Goal: Contribute content: Contribute content

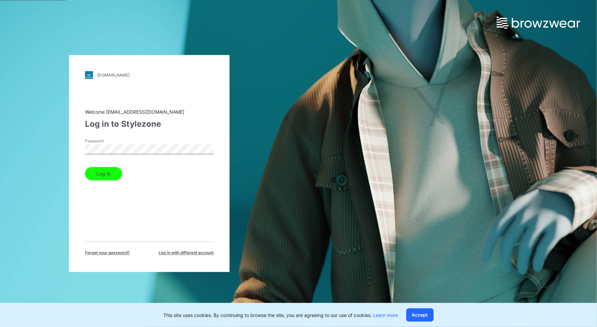
click at [85, 167] on button "Log in" at bounding box center [103, 173] width 37 height 13
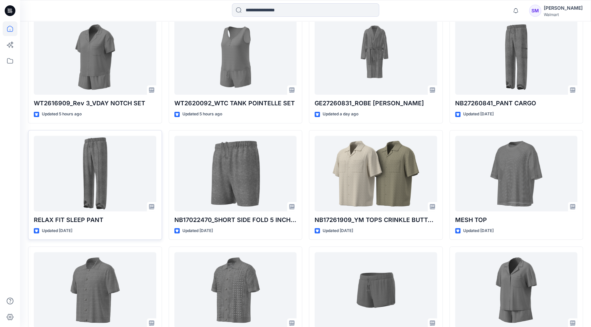
scroll to position [209, 0]
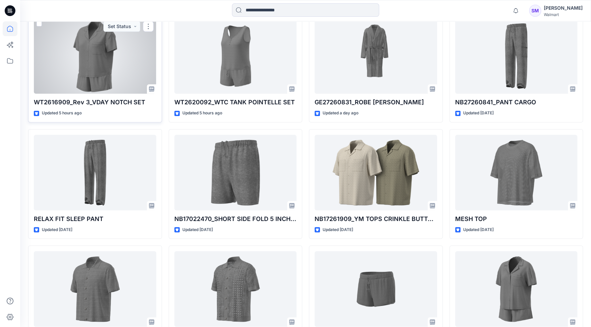
click at [120, 91] on div at bounding box center [95, 56] width 123 height 76
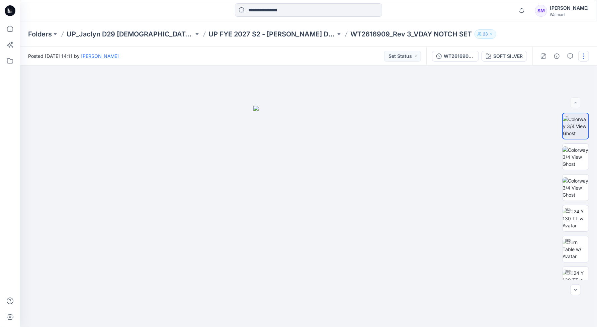
click at [584, 57] on button "button" at bounding box center [584, 56] width 11 height 11
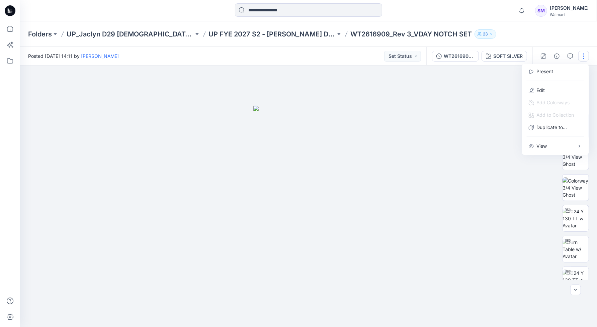
click at [464, 91] on div at bounding box center [308, 197] width 577 height 262
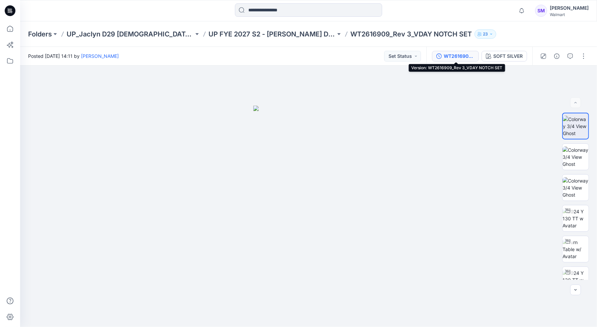
click at [458, 56] on div "WT2616909_Rev 3_VDAY NOTCH SET" at bounding box center [459, 56] width 31 height 7
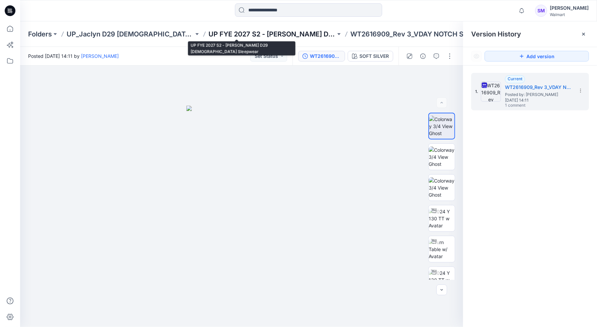
click at [252, 35] on p "UP FYE 2027 S2 - [PERSON_NAME] D29 [DEMOGRAPHIC_DATA] Sleepwear" at bounding box center [272, 33] width 127 height 9
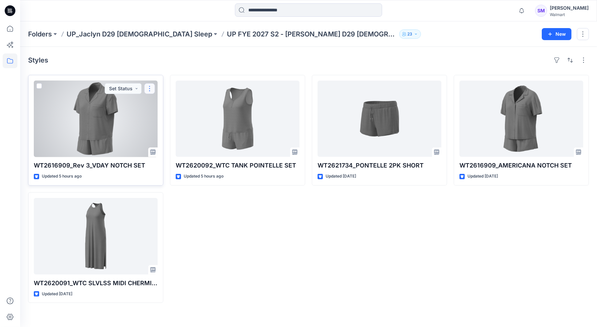
click at [149, 90] on button "button" at bounding box center [149, 88] width 11 height 11
click at [163, 104] on p "Edit" at bounding box center [162, 103] width 8 height 7
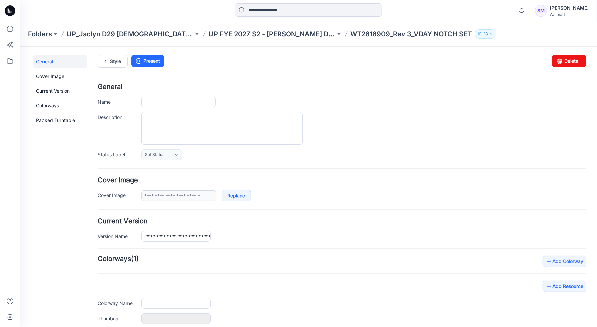
type input "**********"
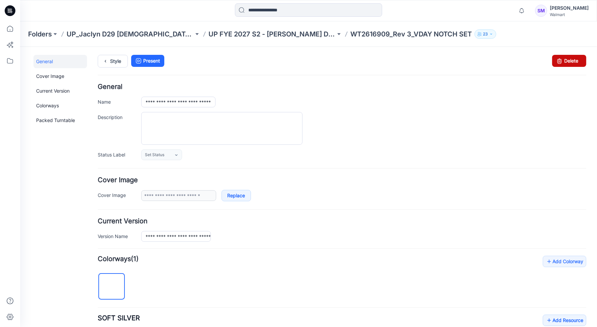
drag, startPoint x: 574, startPoint y: 61, endPoint x: 360, endPoint y: 83, distance: 215.1
click at [574, 61] on link "Delete" at bounding box center [569, 61] width 34 height 12
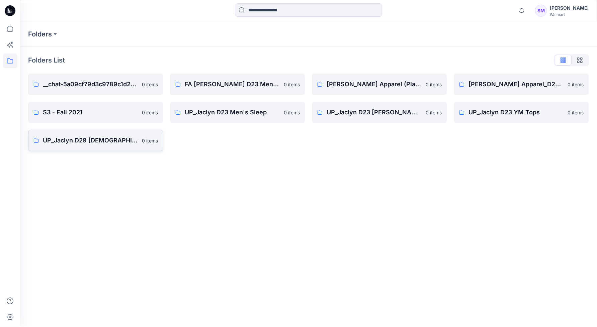
click at [97, 142] on p "UP_Jaclyn D29 [DEMOGRAPHIC_DATA] Sleep" at bounding box center [90, 140] width 95 height 9
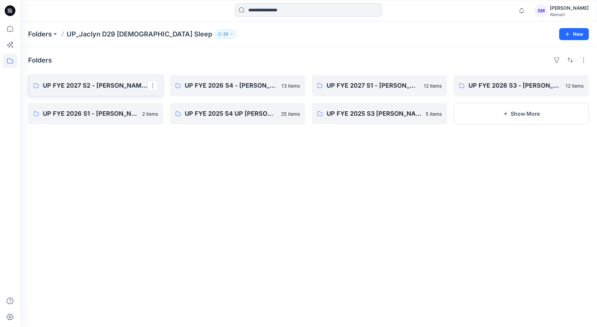
click at [66, 86] on p "UP FYE 2027 S2 - [PERSON_NAME] D29 [DEMOGRAPHIC_DATA] Sleepwear" at bounding box center [95, 85] width 104 height 9
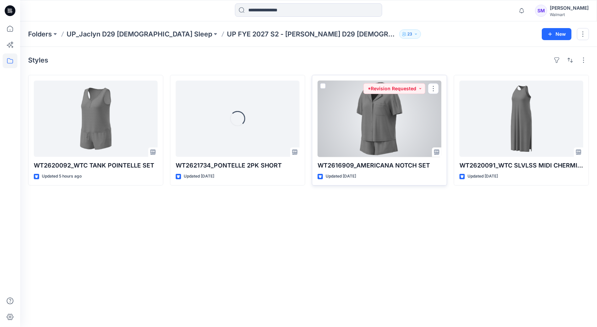
click at [390, 125] on div at bounding box center [380, 119] width 124 height 76
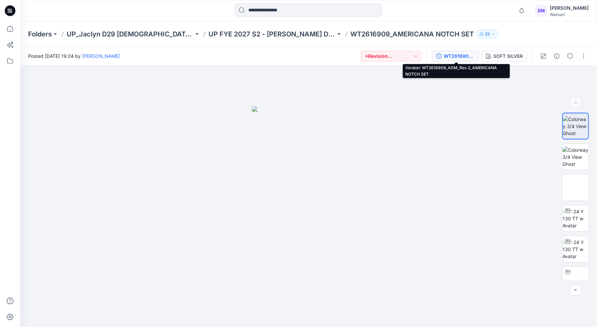
click at [462, 55] on div "WT2616909_ADM_Rev 2_AMERICANA NOTCH SET" at bounding box center [459, 56] width 31 height 7
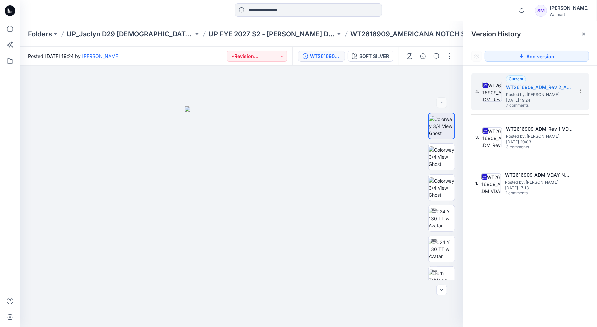
click at [506, 281] on div "4. Current WT2616909_ADM_Rev 2_AMERICANA NOTCH SET Posted by: Steve Menda Monda…" at bounding box center [530, 202] width 134 height 272
click at [553, 275] on div "4. Current WT2616909_ADM_Rev 2_AMERICANA NOTCH SET Posted by: Steve Menda Monda…" at bounding box center [530, 202] width 134 height 272
click at [528, 9] on icon "button" at bounding box center [522, 10] width 13 height 13
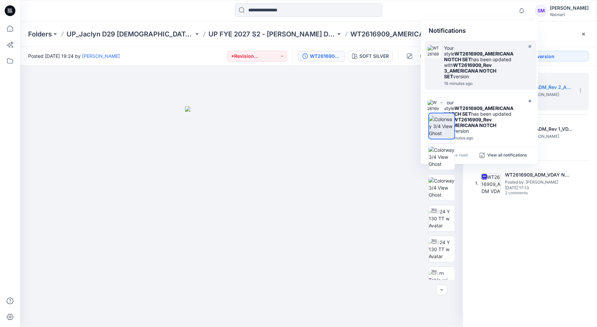
click at [499, 54] on strong "WT2616909_AMERICANA NOTCH SET" at bounding box center [479, 56] width 69 height 11
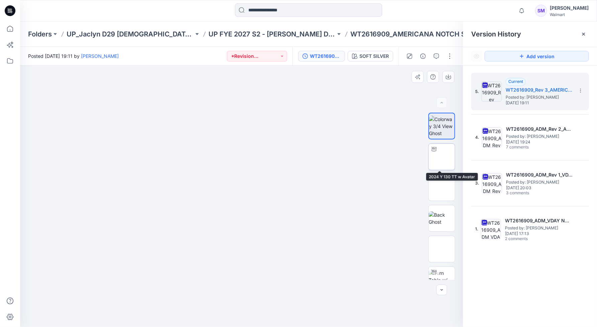
click at [442, 157] on img at bounding box center [442, 157] width 0 height 0
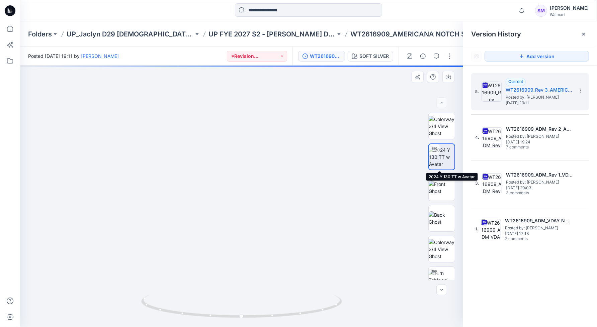
click at [447, 162] on img at bounding box center [441, 157] width 25 height 21
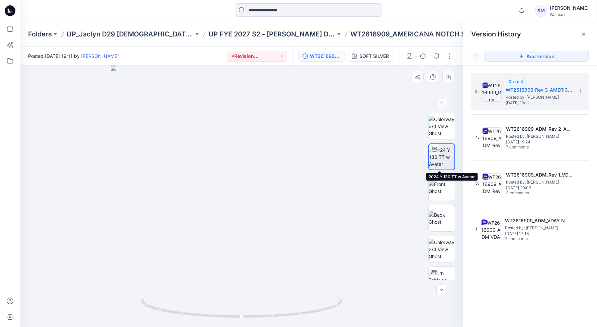
click at [447, 154] on img at bounding box center [441, 157] width 25 height 21
click at [253, 217] on div at bounding box center [241, 197] width 443 height 262
drag, startPoint x: 309, startPoint y: 144, endPoint x: 296, endPoint y: 136, distance: 15.3
click at [308, 143] on div at bounding box center [241, 197] width 443 height 262
click at [584, 33] on icon at bounding box center [584, 34] width 3 height 3
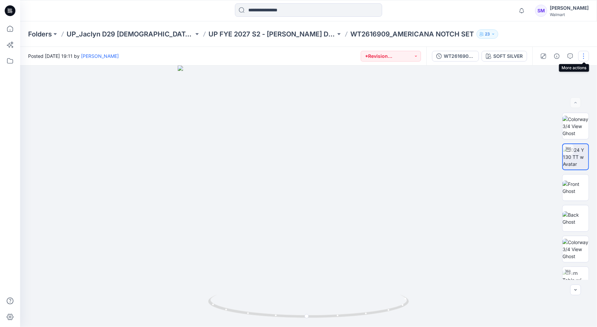
click at [583, 57] on button "button" at bounding box center [584, 56] width 11 height 11
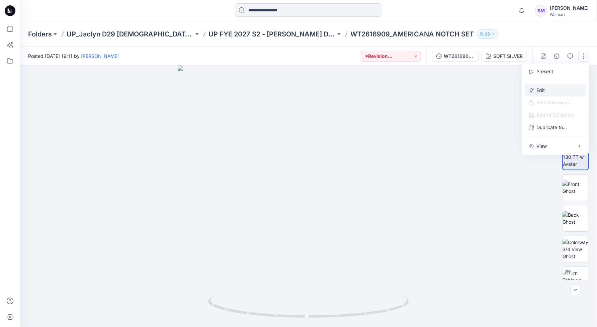
click at [546, 89] on button "Edit" at bounding box center [556, 90] width 62 height 12
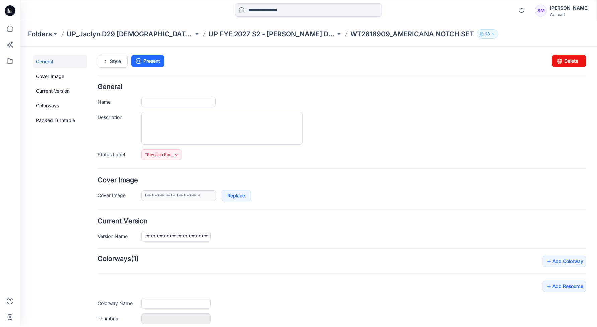
type input "**********"
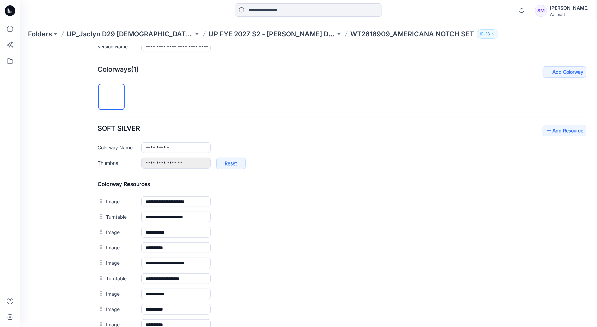
scroll to position [209, 0]
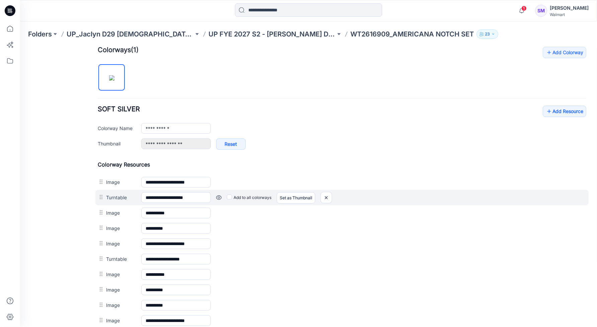
click at [20, 47] on link at bounding box center [20, 47] width 0 height 0
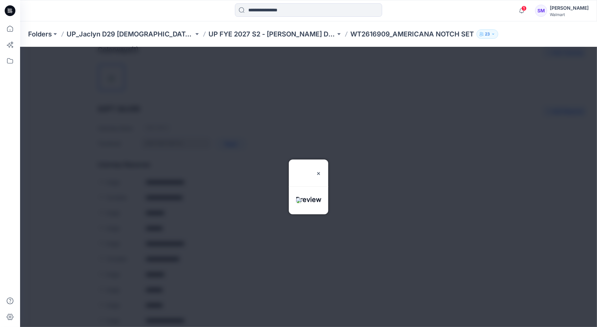
click at [328, 159] on div "Preview" at bounding box center [309, 168] width 40 height 19
click at [321, 171] on img at bounding box center [318, 173] width 5 height 5
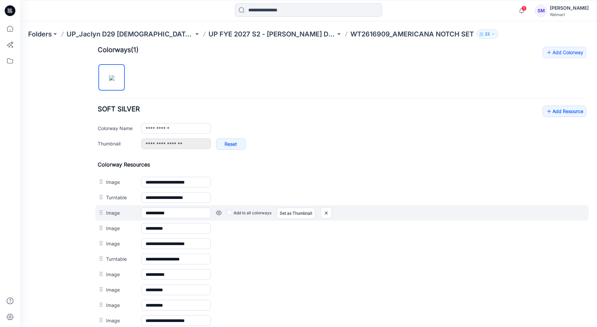
click at [20, 47] on link at bounding box center [20, 47] width 0 height 0
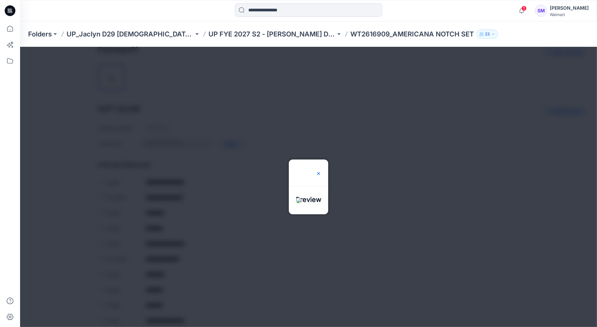
click at [321, 171] on img at bounding box center [318, 173] width 5 height 5
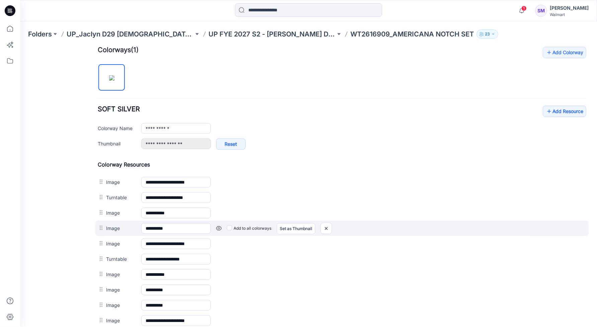
click at [20, 47] on link at bounding box center [20, 47] width 0 height 0
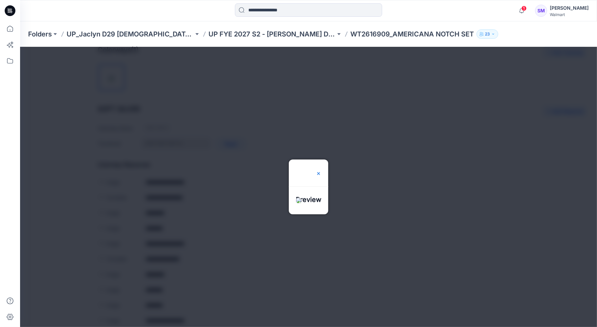
click at [321, 171] on img at bounding box center [318, 173] width 5 height 5
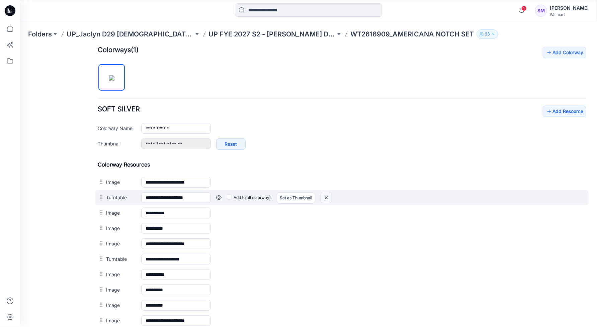
click at [20, 47] on img at bounding box center [20, 47] width 0 height 0
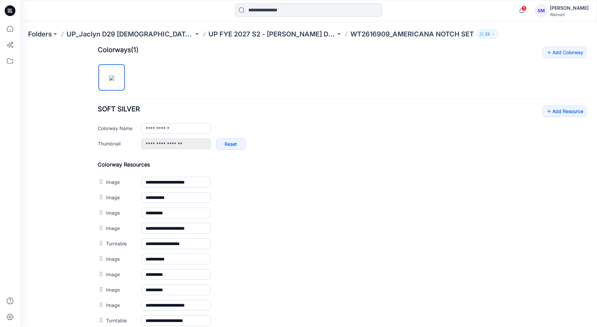
click at [328, 198] on div "**********" at bounding box center [341, 197] width 489 height 15
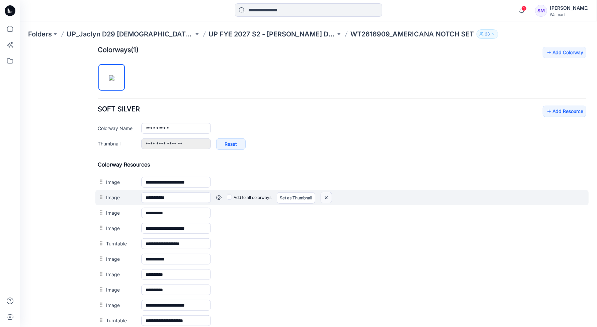
click at [20, 47] on img at bounding box center [20, 47] width 0 height 0
click at [20, 47] on link at bounding box center [20, 47] width 0 height 0
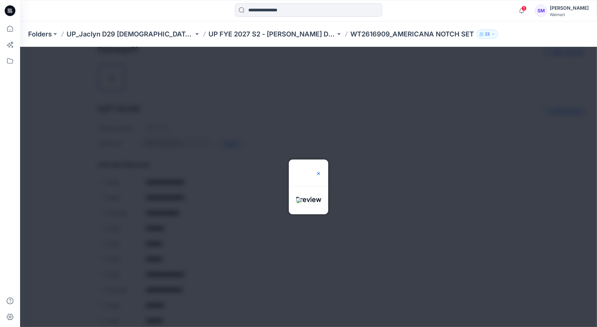
click at [321, 171] on img at bounding box center [318, 173] width 5 height 5
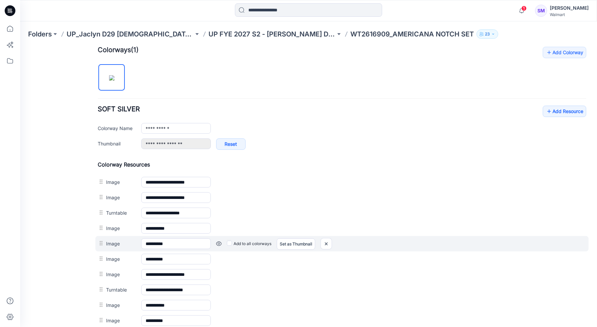
click at [20, 47] on div "Add to all colorways Set as Thumbnail Unset as Thumbnail" at bounding box center [20, 47] width 0 height 0
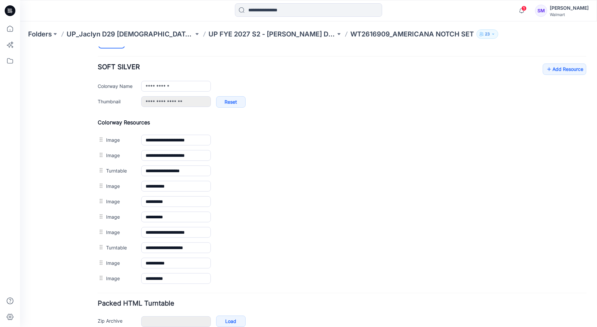
scroll to position [242, 0]
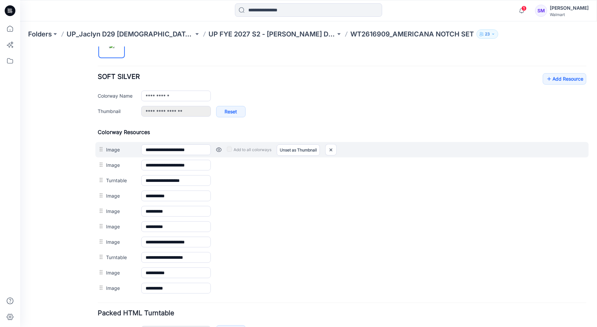
click at [219, 149] on link at bounding box center [218, 149] width 5 height 5
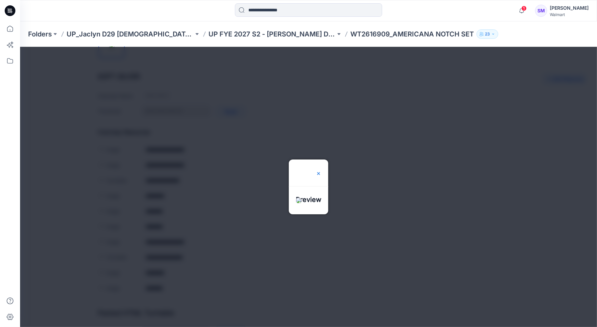
click at [321, 171] on img at bounding box center [318, 173] width 5 height 5
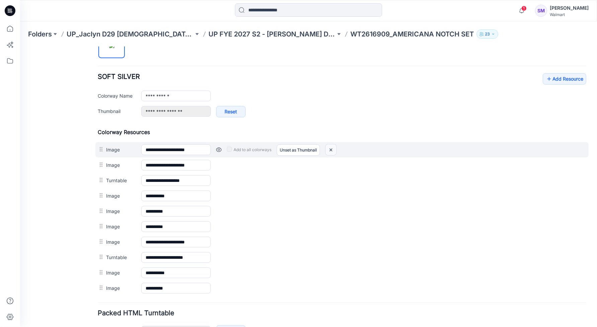
click at [329, 147] on img at bounding box center [330, 149] width 11 height 11
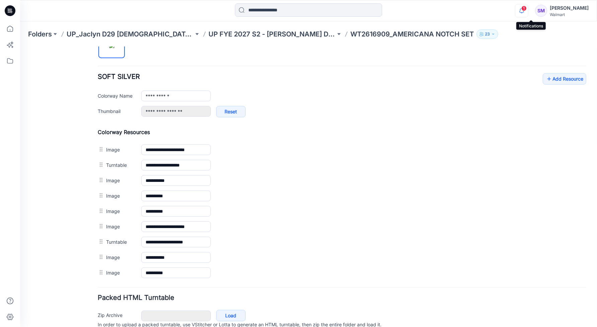
click at [528, 13] on icon "button" at bounding box center [522, 10] width 13 height 13
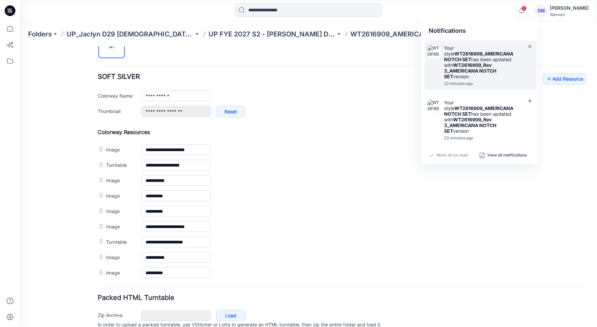
click at [485, 63] on strong "WT2616909_Rev 3_AMERICANA NOTCH SET" at bounding box center [471, 70] width 52 height 17
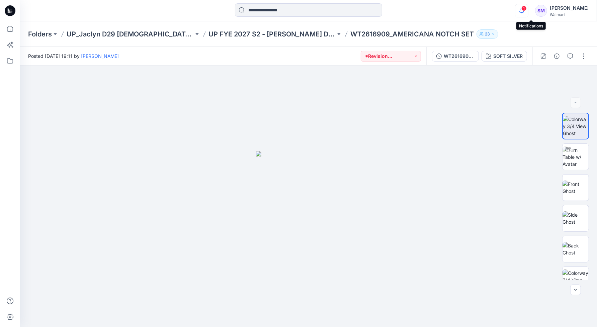
click at [528, 11] on icon "button" at bounding box center [522, 10] width 13 height 13
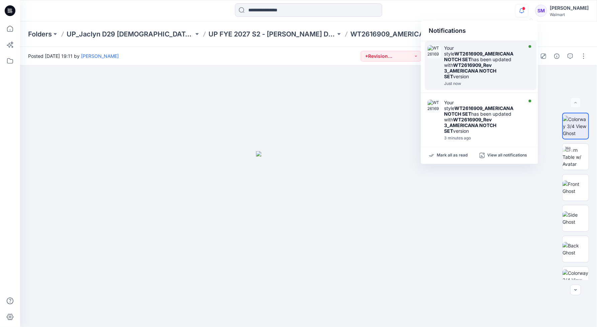
click at [497, 68] on strong "WT2616909_Rev 3_AMERICANA NOTCH SET" at bounding box center [471, 70] width 52 height 17
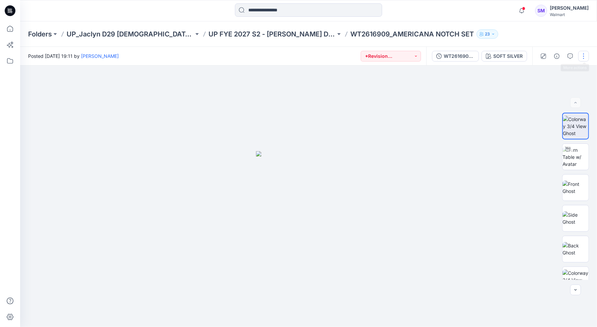
click at [585, 55] on button "button" at bounding box center [584, 56] width 11 height 11
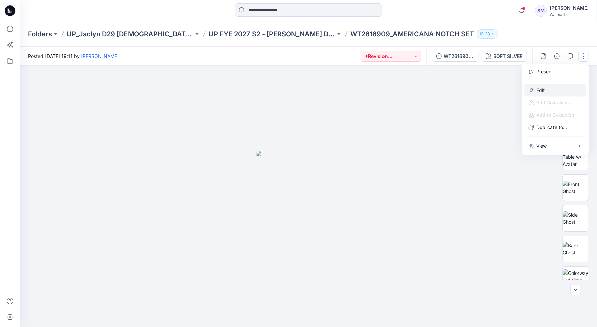
click at [543, 87] on p "Edit" at bounding box center [541, 90] width 8 height 7
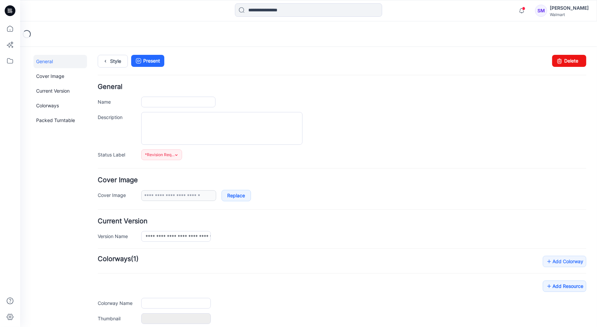
type input "**********"
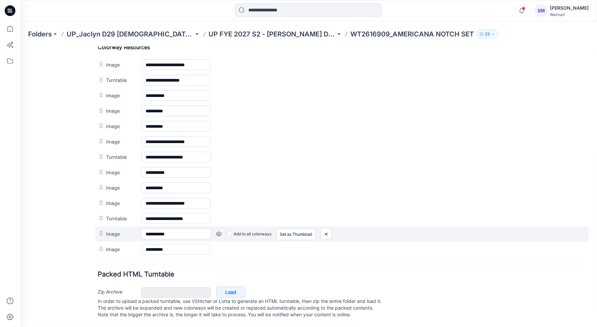
scroll to position [288, 0]
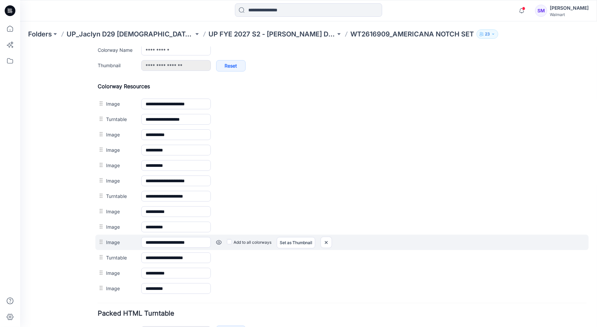
click at [20, 47] on link at bounding box center [20, 47] width 0 height 0
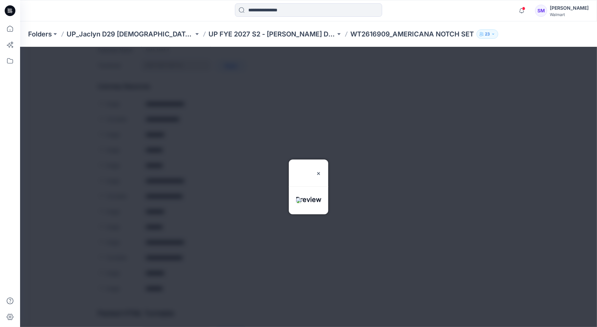
click at [400, 198] on div at bounding box center [308, 187] width 577 height 281
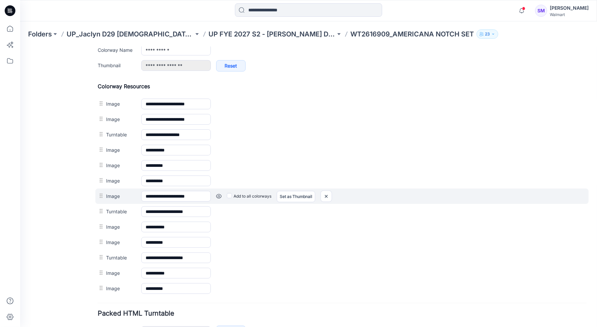
click at [20, 47] on link at bounding box center [20, 47] width 0 height 0
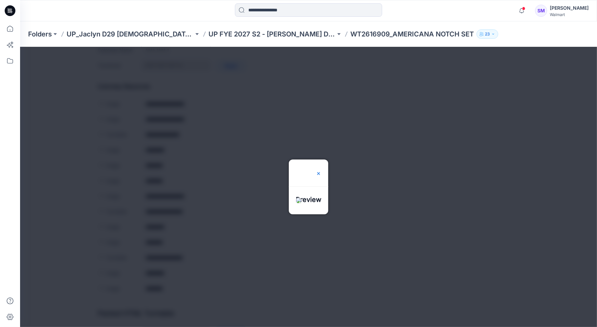
click at [321, 171] on img at bounding box center [318, 173] width 5 height 5
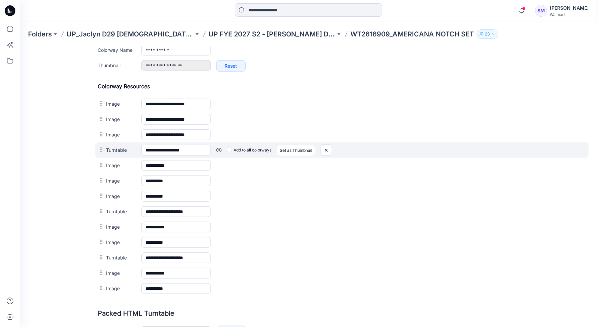
click at [20, 47] on link at bounding box center [20, 47] width 0 height 0
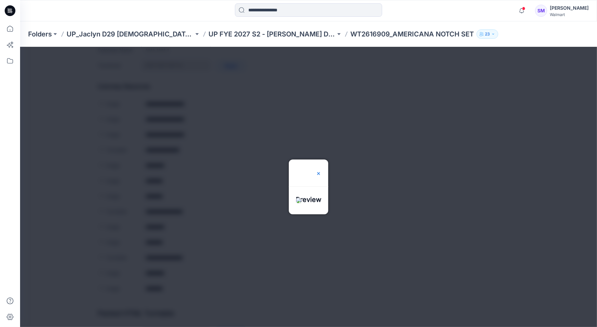
click at [321, 171] on img at bounding box center [318, 173] width 5 height 5
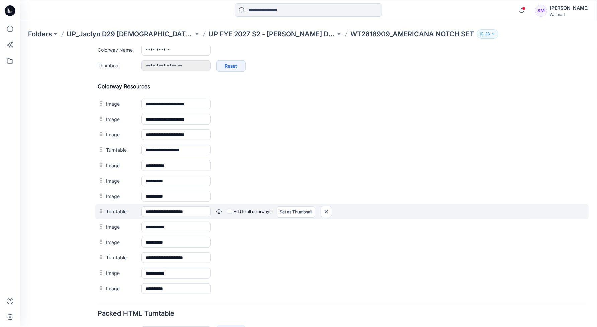
click at [20, 47] on link at bounding box center [20, 47] width 0 height 0
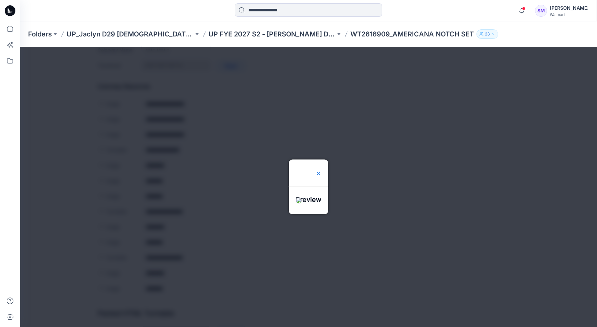
click at [321, 171] on img at bounding box center [318, 173] width 5 height 5
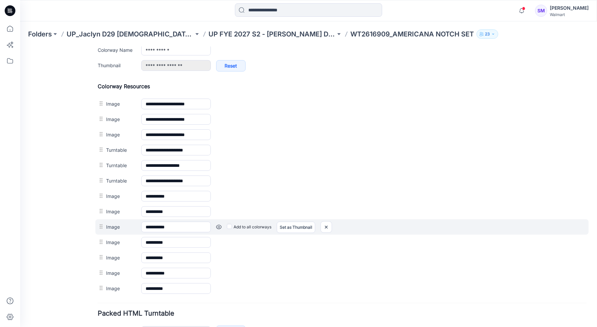
click at [20, 47] on link at bounding box center [20, 47] width 0 height 0
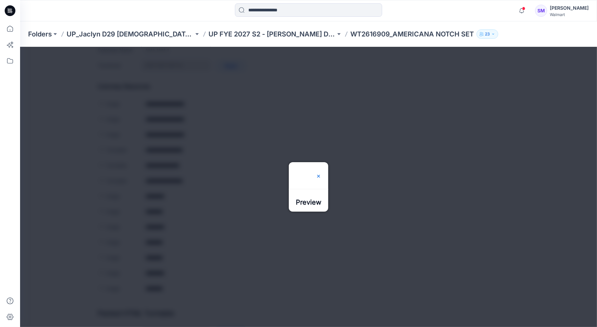
click at [321, 173] on img at bounding box center [318, 175] width 5 height 5
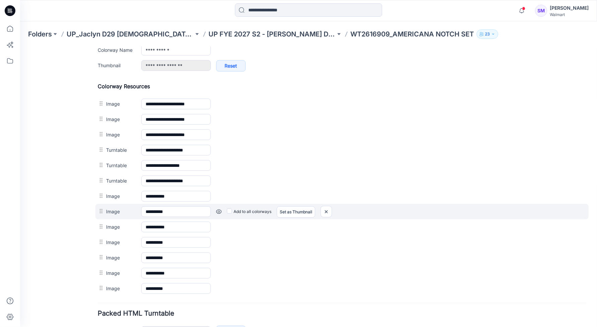
click at [20, 47] on div "Add to all colorways Set as Thumbnail Unset as Thumbnail" at bounding box center [20, 47] width 0 height 0
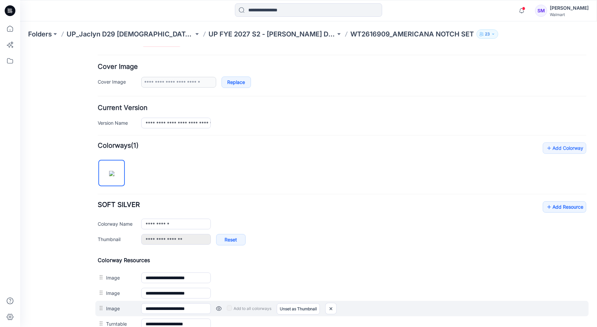
scroll to position [209, 0]
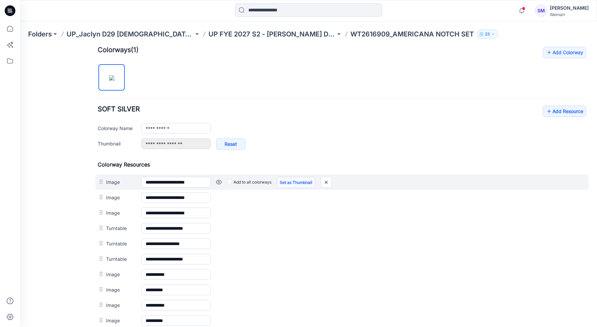
click at [300, 182] on link "Set as Thumbnail" at bounding box center [296, 182] width 39 height 11
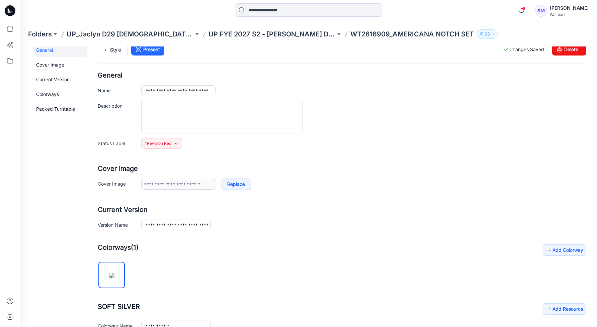
scroll to position [0, 0]
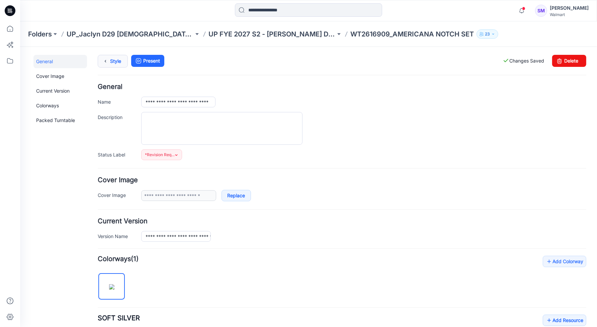
click at [109, 56] on icon at bounding box center [104, 61] width 9 height 12
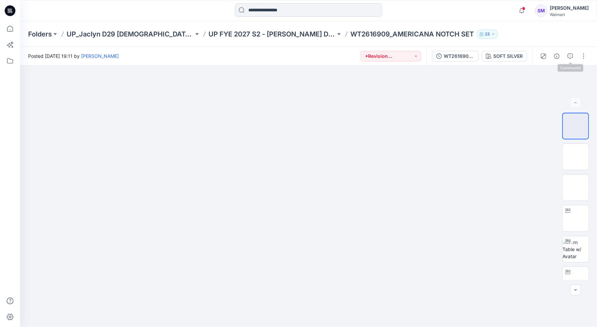
click at [572, 54] on icon "button" at bounding box center [570, 56] width 5 height 5
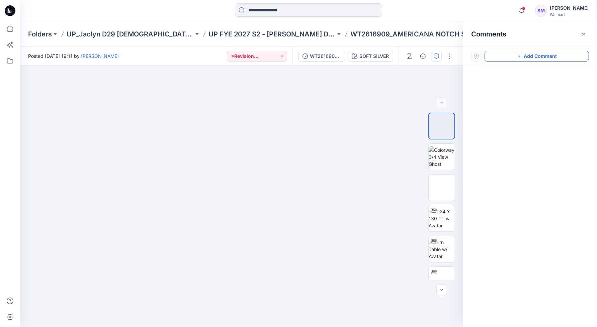
click at [532, 58] on button "Add Comment" at bounding box center [537, 56] width 104 height 11
click at [325, 171] on div "1" at bounding box center [241, 197] width 443 height 262
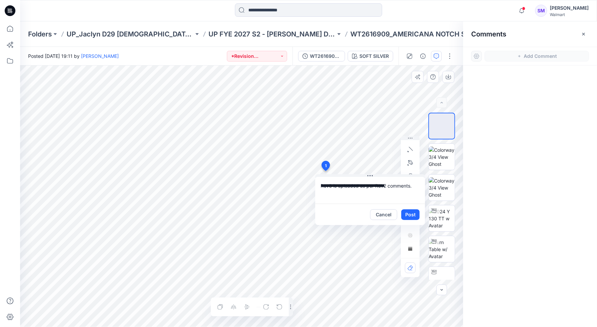
type textarea "**********"
click at [409, 218] on button "Post" at bounding box center [410, 215] width 18 height 11
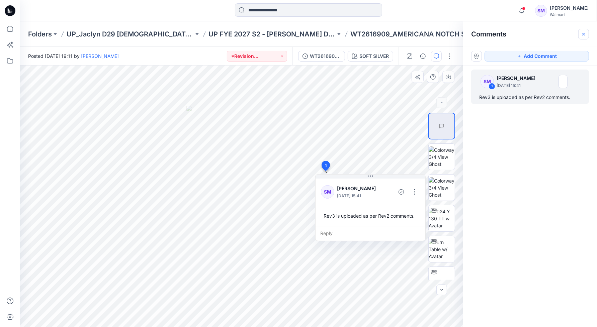
click at [586, 34] on icon "button" at bounding box center [583, 33] width 5 height 5
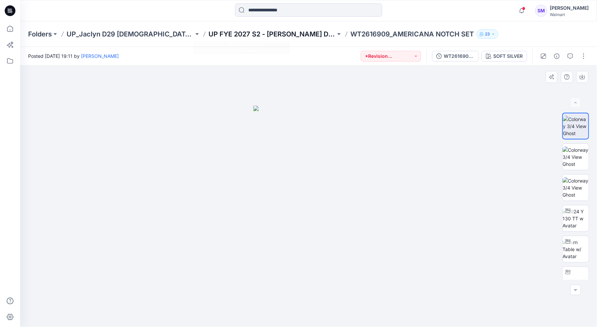
click at [234, 32] on p "UP FYE 2027 S2 - [PERSON_NAME] D29 [DEMOGRAPHIC_DATA] Sleepwear" at bounding box center [272, 33] width 127 height 9
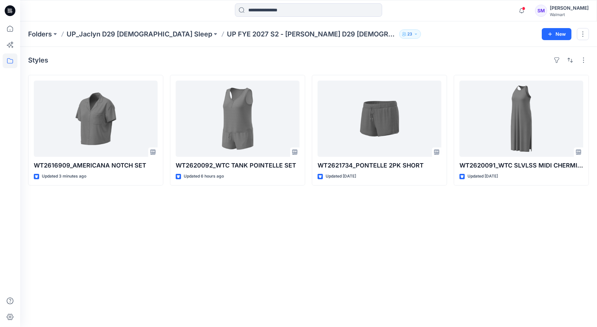
click at [456, 229] on div "Styles WT2616909_AMERICANA NOTCH SET Updated 3 minutes ago WT2620092_WTC TANK P…" at bounding box center [308, 187] width 577 height 281
click at [528, 6] on icon "button" at bounding box center [522, 10] width 13 height 13
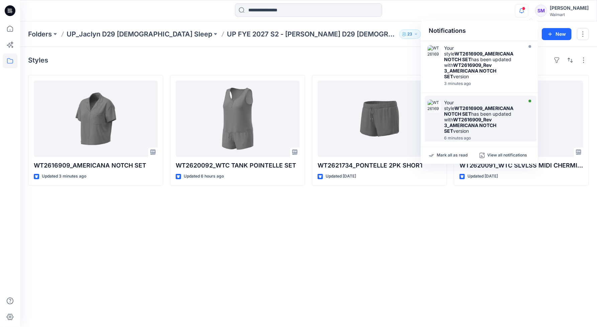
click at [484, 104] on div "Your style WT2616909_AMERICANA NOTCH SET has been updated with WT2616909_Rev 3_…" at bounding box center [483, 117] width 77 height 34
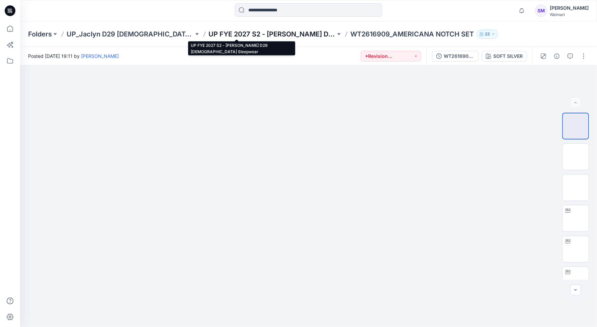
click at [244, 33] on p "UP FYE 2027 S2 - [PERSON_NAME] D29 [DEMOGRAPHIC_DATA] Sleepwear" at bounding box center [272, 33] width 127 height 9
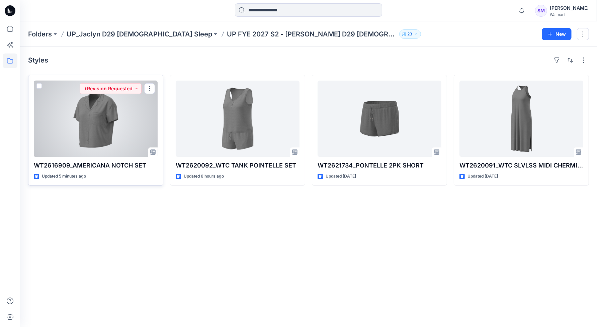
click at [107, 133] on div at bounding box center [96, 119] width 124 height 76
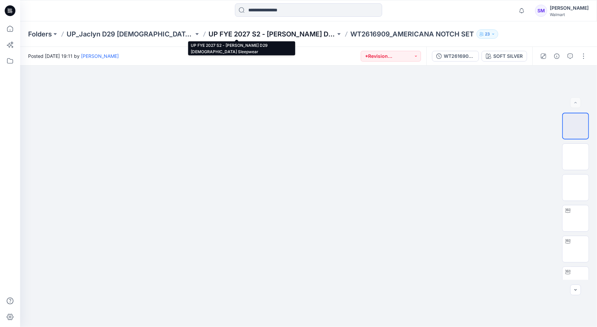
click at [235, 31] on p "UP FYE 2027 S2 - [PERSON_NAME] D29 [DEMOGRAPHIC_DATA] Sleepwear" at bounding box center [272, 33] width 127 height 9
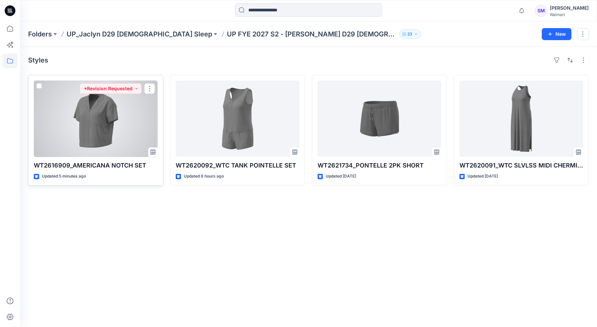
click at [102, 127] on div at bounding box center [96, 119] width 124 height 76
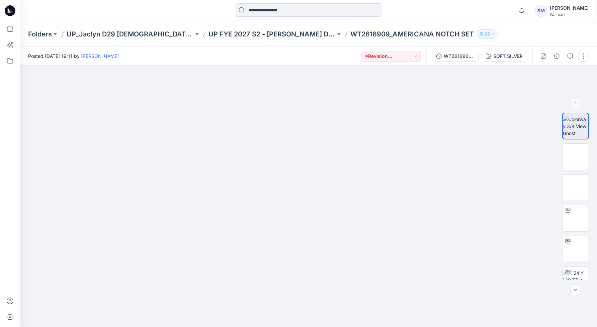
click at [586, 56] on button "button" at bounding box center [584, 56] width 11 height 11
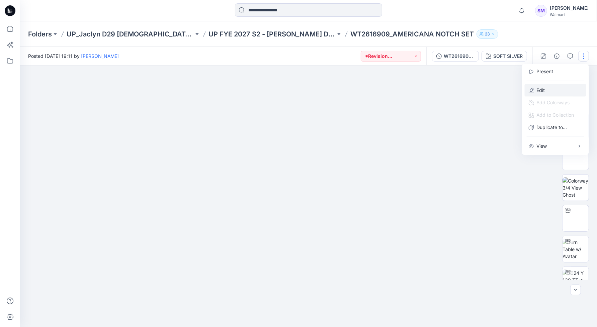
click at [561, 89] on button "Edit" at bounding box center [556, 90] width 62 height 12
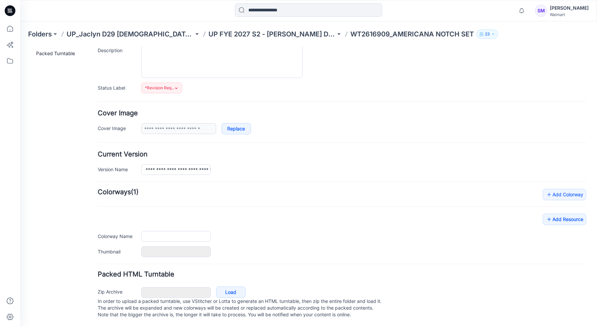
type input "**********"
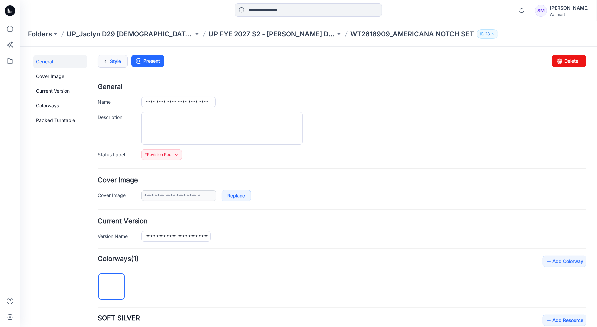
click at [114, 59] on link "Style" at bounding box center [112, 61] width 30 height 13
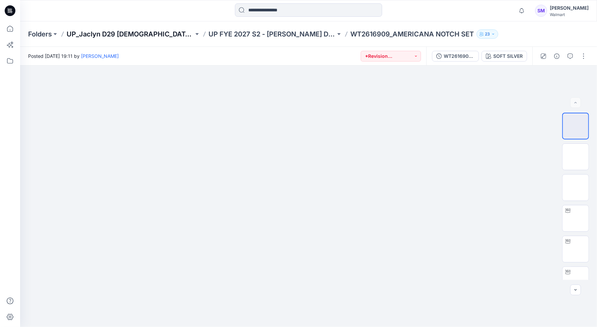
click at [139, 32] on p "UP_Jaclyn D29 [DEMOGRAPHIC_DATA] Sleep" at bounding box center [130, 33] width 127 height 9
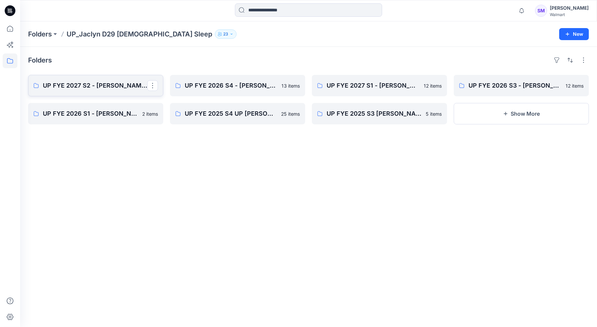
click at [104, 89] on p "UP FYE 2027 S2 - [PERSON_NAME] D29 [DEMOGRAPHIC_DATA] Sleepwear" at bounding box center [95, 85] width 104 height 9
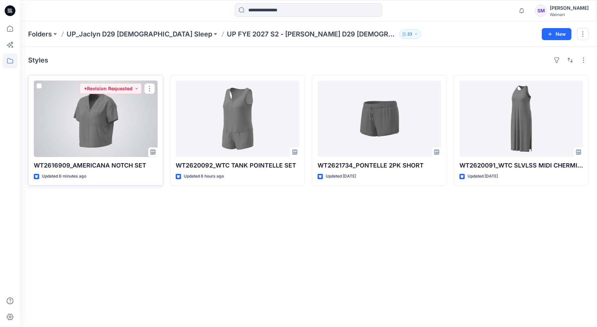
click at [120, 129] on div at bounding box center [96, 119] width 124 height 76
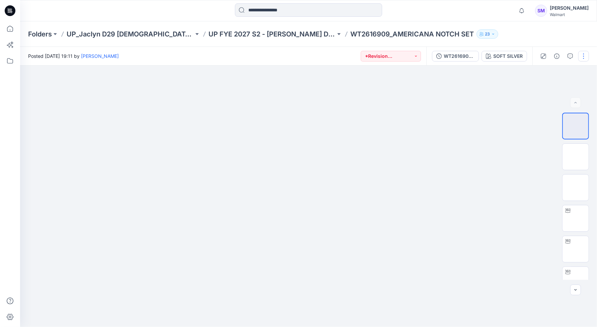
click at [583, 53] on button "button" at bounding box center [584, 56] width 11 height 11
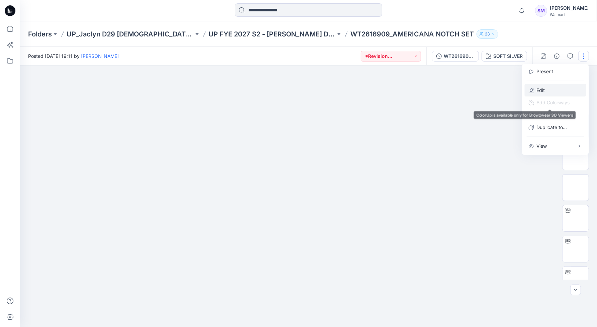
click at [548, 90] on button "Edit" at bounding box center [556, 90] width 62 height 12
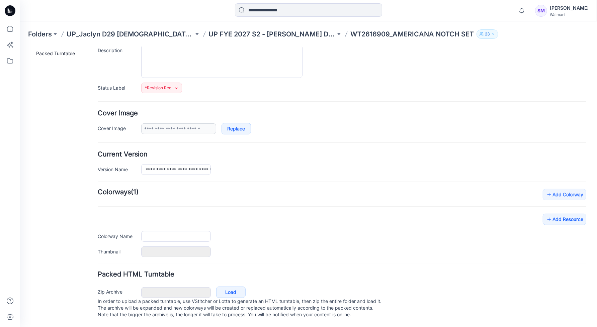
type input "**********"
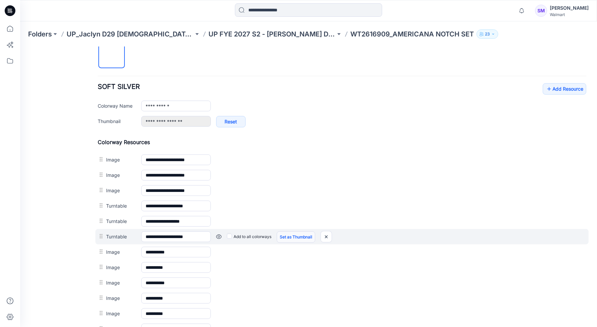
scroll to position [239, 0]
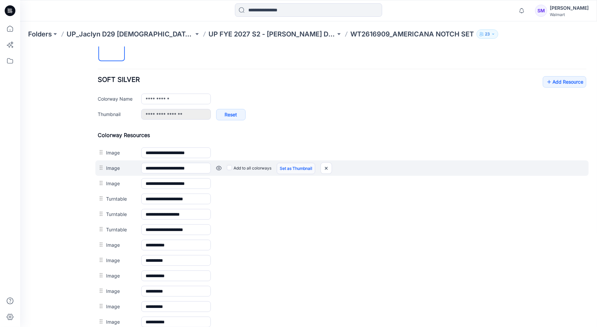
click at [20, 47] on link "Set as Thumbnail" at bounding box center [20, 47] width 0 height 0
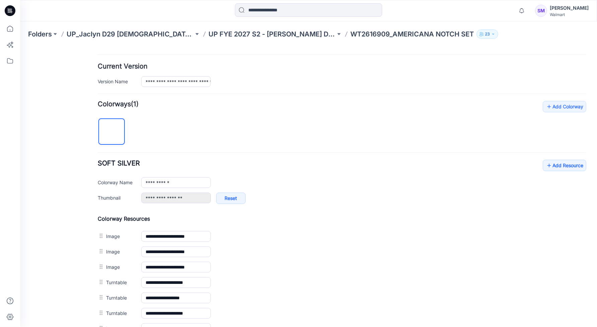
scroll to position [0, 0]
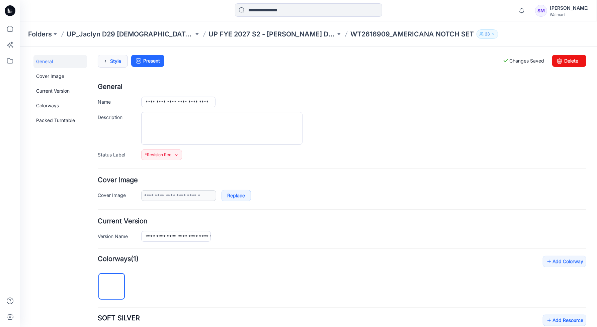
click at [113, 58] on link "Style" at bounding box center [112, 61] width 30 height 13
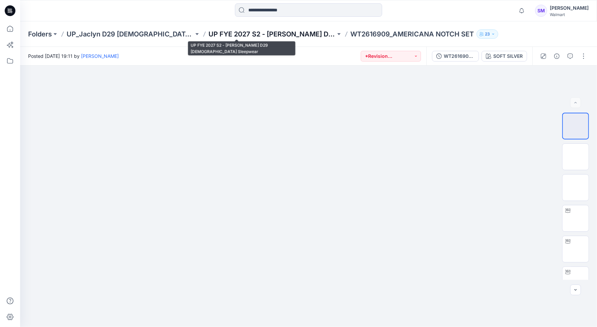
click at [252, 30] on p "UP FYE 2027 S2 - [PERSON_NAME] D29 [DEMOGRAPHIC_DATA] Sleepwear" at bounding box center [272, 33] width 127 height 9
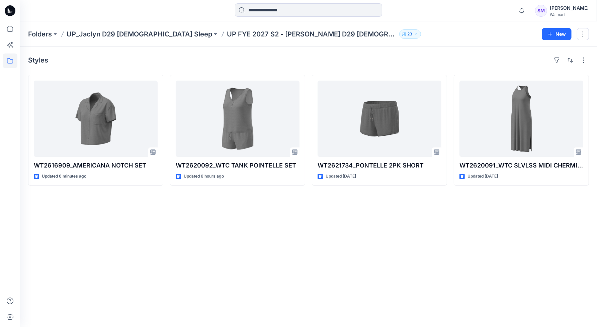
click at [274, 34] on p "UP FYE 2027 S2 - [PERSON_NAME] D29 [DEMOGRAPHIC_DATA] Sleepwear" at bounding box center [312, 33] width 170 height 9
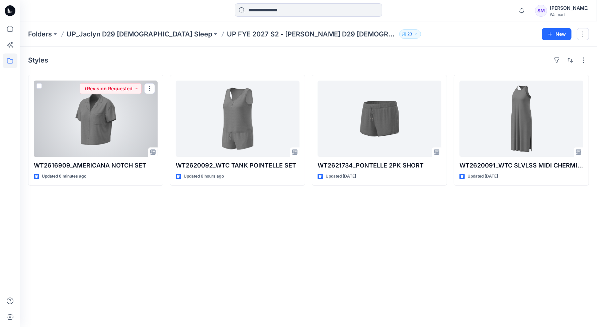
click at [127, 122] on div at bounding box center [96, 119] width 124 height 76
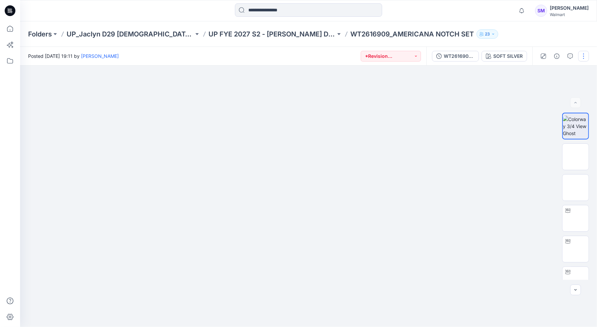
click at [584, 57] on button "button" at bounding box center [584, 56] width 11 height 11
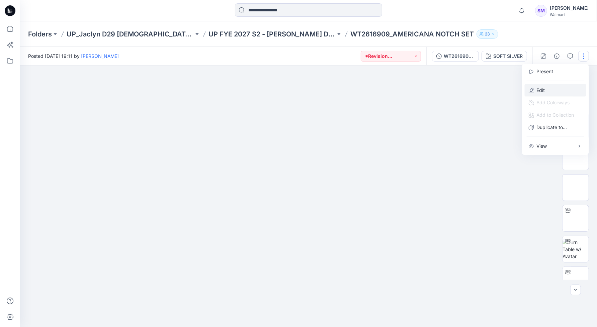
click at [551, 92] on button "Edit" at bounding box center [556, 90] width 62 height 12
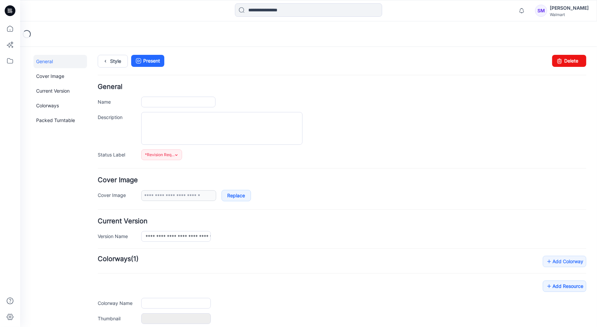
type input "**********"
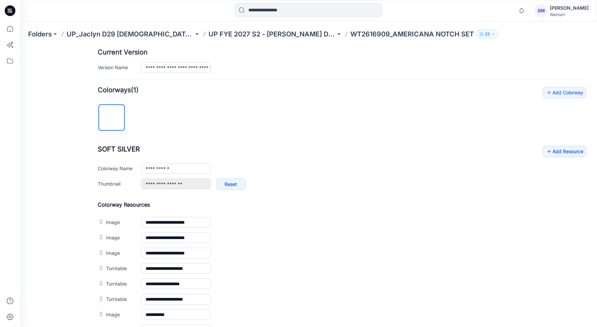
scroll to position [162, 0]
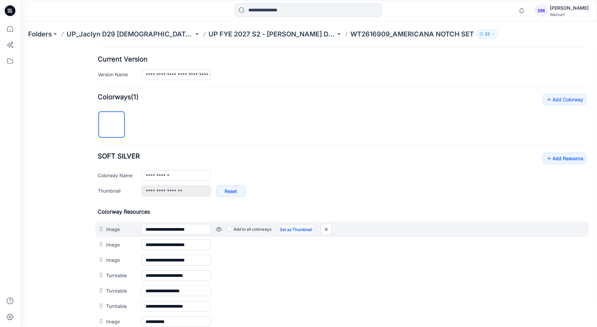
click at [297, 227] on link "Set as Thumbnail" at bounding box center [296, 229] width 39 height 11
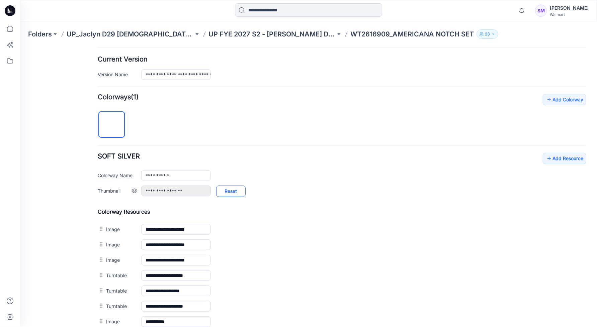
click at [233, 191] on link "Reset" at bounding box center [230, 190] width 29 height 11
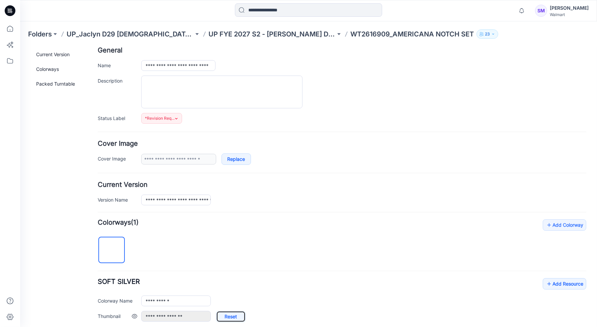
scroll to position [0, 0]
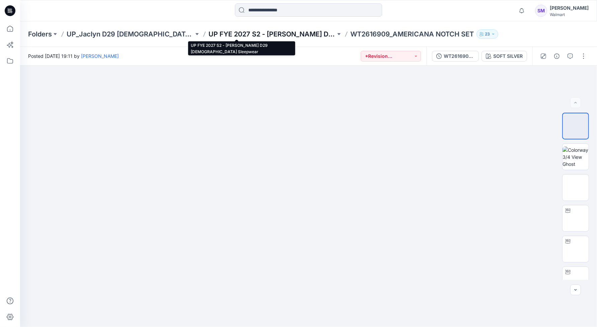
click at [248, 33] on p "UP FYE 2027 S2 - [PERSON_NAME] D29 [DEMOGRAPHIC_DATA] Sleepwear" at bounding box center [272, 33] width 127 height 9
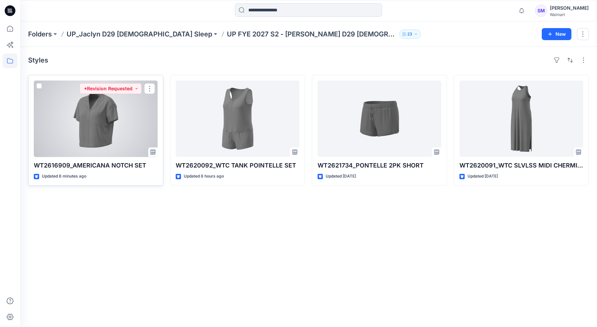
click at [128, 126] on div at bounding box center [96, 119] width 124 height 76
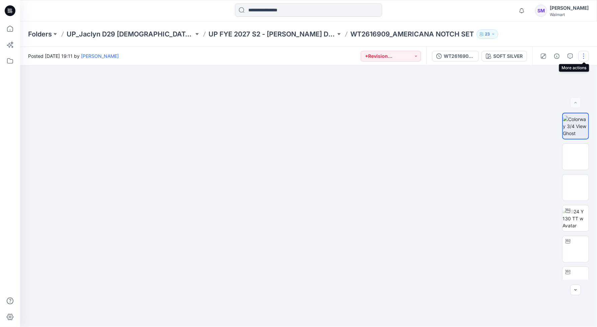
click at [582, 60] on button "button" at bounding box center [584, 56] width 11 height 11
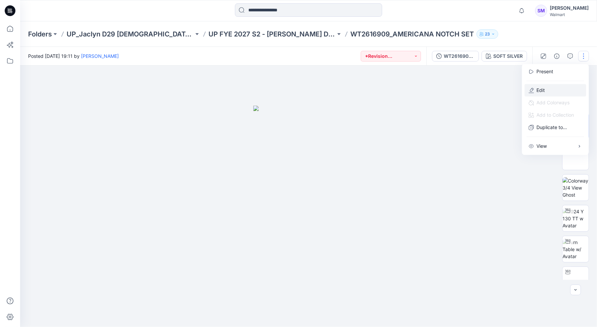
click at [545, 87] on p "Edit" at bounding box center [541, 90] width 8 height 7
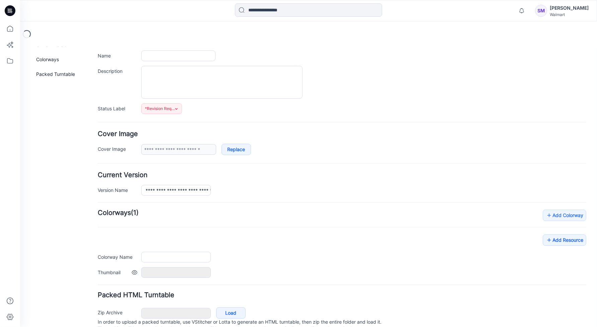
type input "**********"
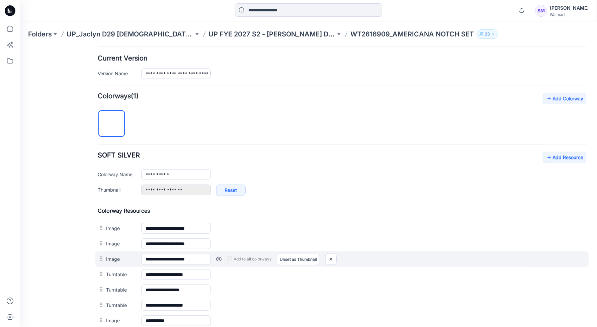
scroll to position [197, 0]
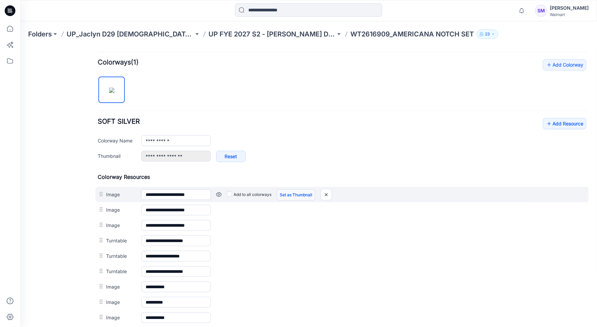
click at [297, 193] on link "Set as Thumbnail" at bounding box center [296, 194] width 39 height 11
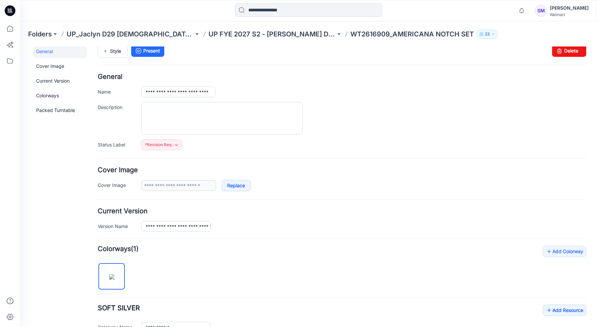
scroll to position [0, 0]
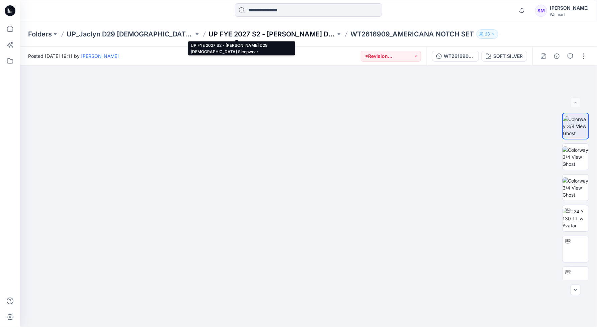
click at [233, 35] on p "UP FYE 2027 S2 - [PERSON_NAME] D29 [DEMOGRAPHIC_DATA] Sleepwear" at bounding box center [272, 33] width 127 height 9
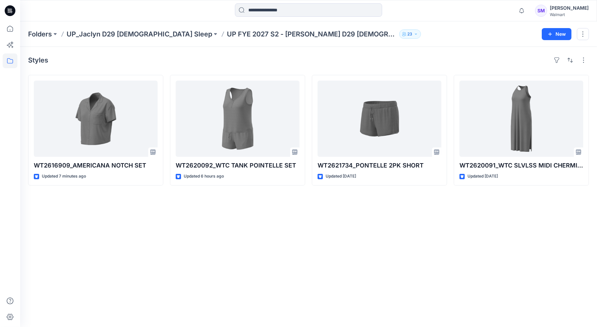
click at [573, 13] on div "Walmart" at bounding box center [569, 14] width 39 height 5
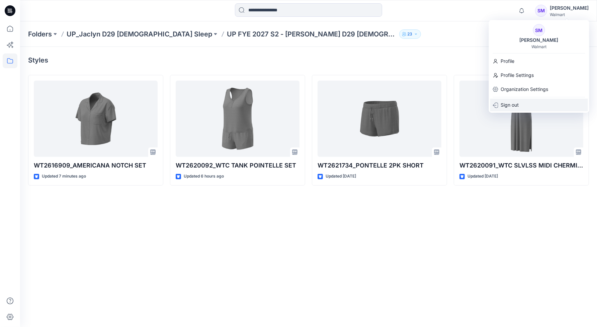
click at [514, 106] on p "Sign out" at bounding box center [510, 105] width 18 height 13
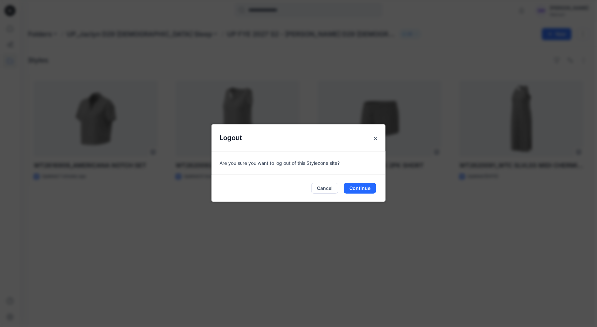
click at [352, 194] on div "Cancel Continue" at bounding box center [299, 188] width 174 height 27
click at [353, 186] on button "Continue" at bounding box center [360, 188] width 32 height 11
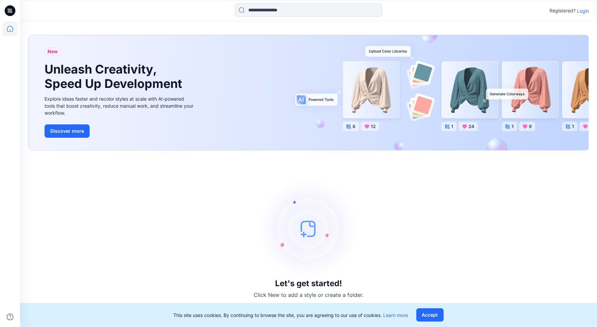
click at [583, 12] on p "Login" at bounding box center [583, 10] width 12 height 7
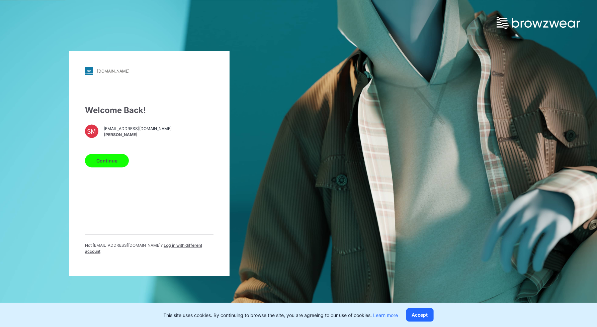
click at [112, 161] on button "Continue" at bounding box center [107, 160] width 44 height 13
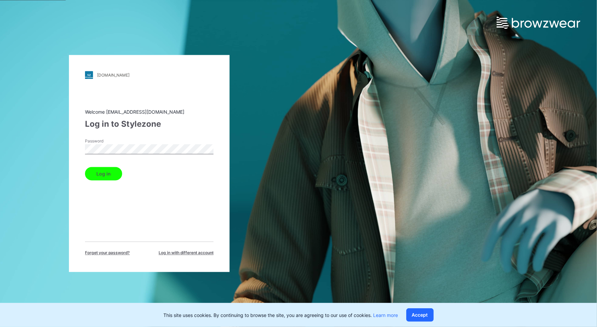
click at [85, 167] on button "Log in" at bounding box center [103, 173] width 37 height 13
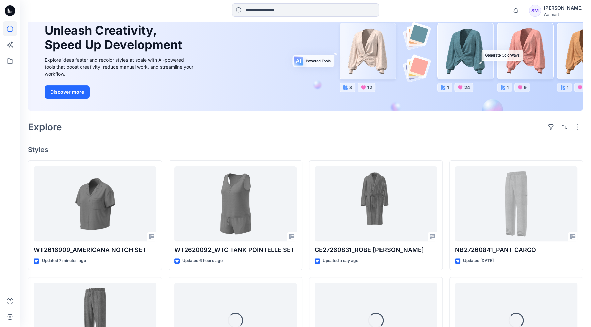
scroll to position [209, 0]
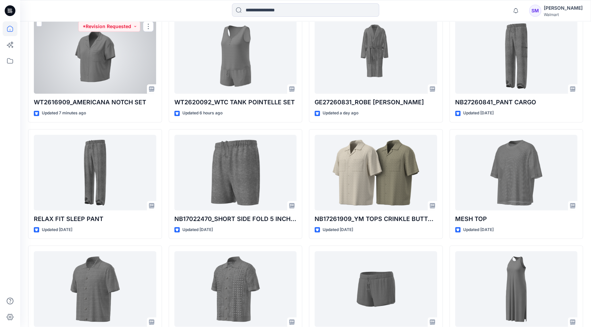
click at [126, 85] on div at bounding box center [95, 56] width 123 height 76
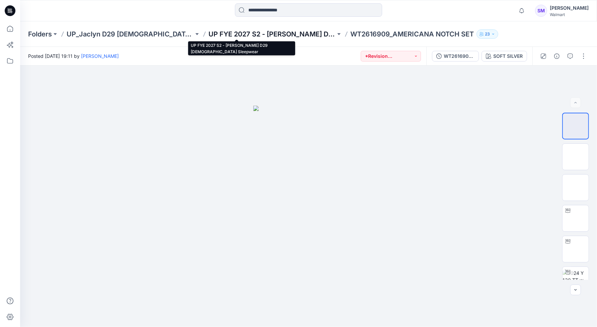
click at [253, 30] on p "UP FYE 2027 S2 - [PERSON_NAME] D29 [DEMOGRAPHIC_DATA] Sleepwear" at bounding box center [272, 33] width 127 height 9
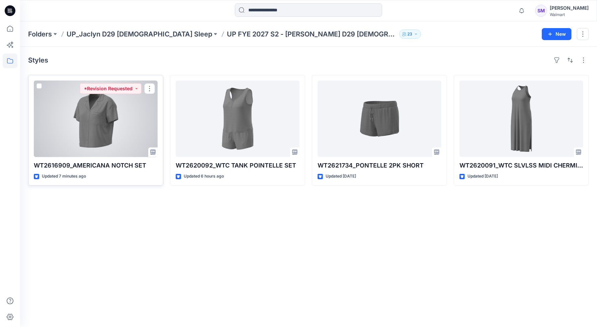
click at [111, 134] on div at bounding box center [96, 119] width 124 height 76
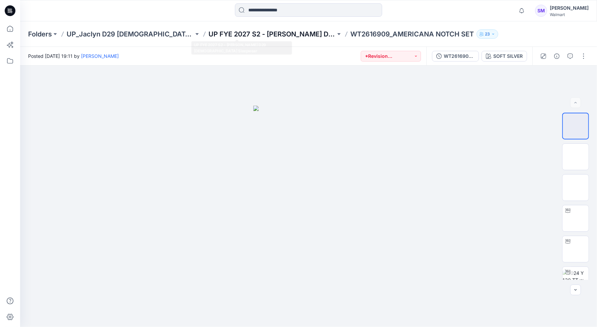
click at [256, 32] on p "UP FYE 2027 S2 - [PERSON_NAME] D29 [DEMOGRAPHIC_DATA] Sleepwear" at bounding box center [272, 33] width 127 height 9
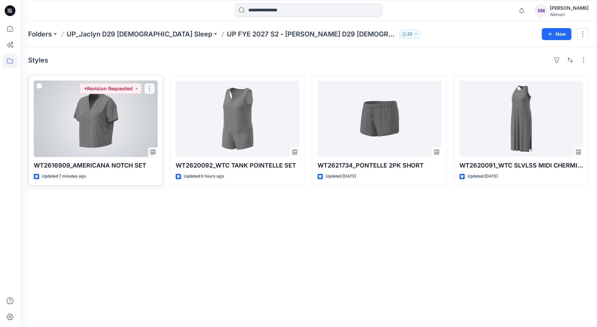
click at [148, 89] on button "button" at bounding box center [149, 88] width 11 height 11
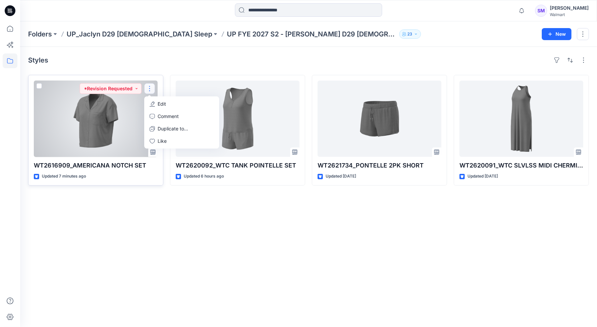
click at [98, 125] on div at bounding box center [96, 119] width 124 height 76
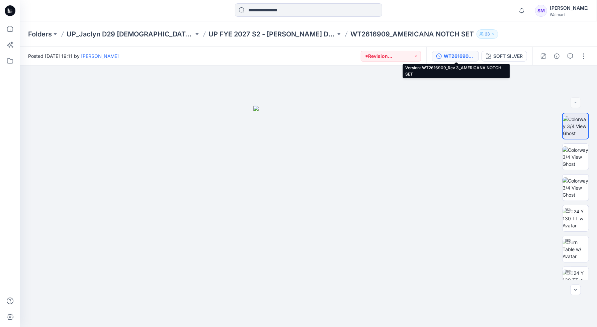
click at [459, 55] on div "WT2616909_Rev 3_AMERICANA NOTCH SET" at bounding box center [459, 56] width 31 height 7
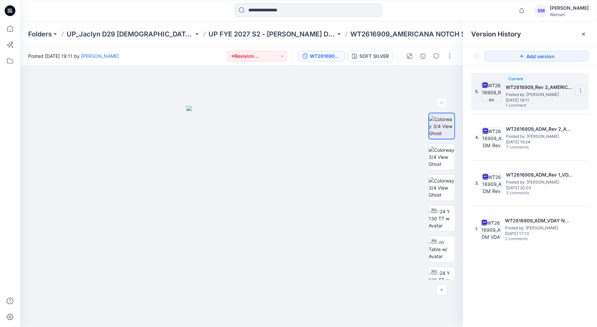
click at [582, 95] on section at bounding box center [580, 90] width 11 height 11
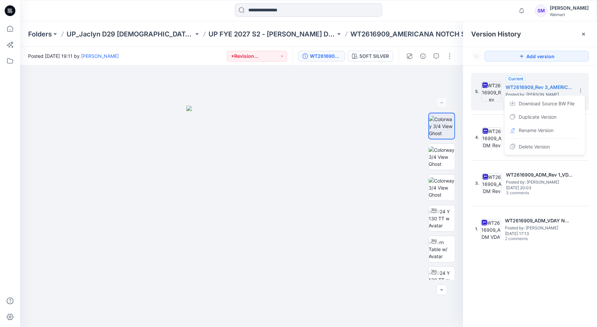
click at [553, 292] on div "5. Current WT2616909_Rev 3_AMERICANA NOTCH SET Posted by: Steve Menda Thursday,…" at bounding box center [530, 202] width 134 height 272
click at [583, 33] on icon at bounding box center [584, 34] width 3 height 3
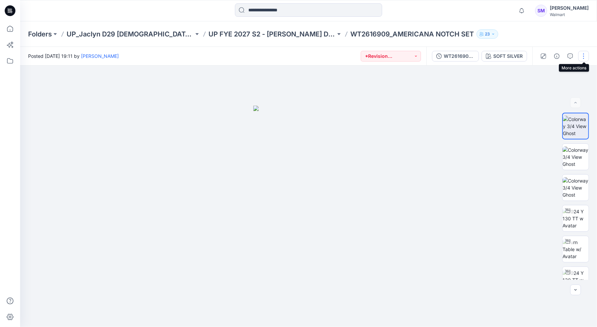
click at [583, 58] on button "button" at bounding box center [584, 56] width 11 height 11
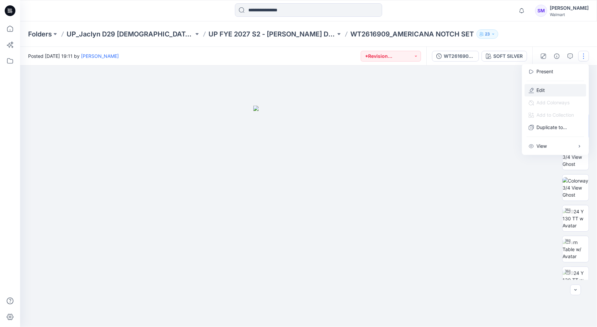
click at [543, 90] on p "Edit" at bounding box center [541, 90] width 8 height 7
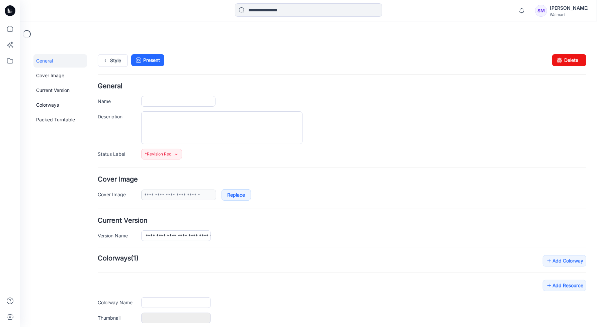
type input "**********"
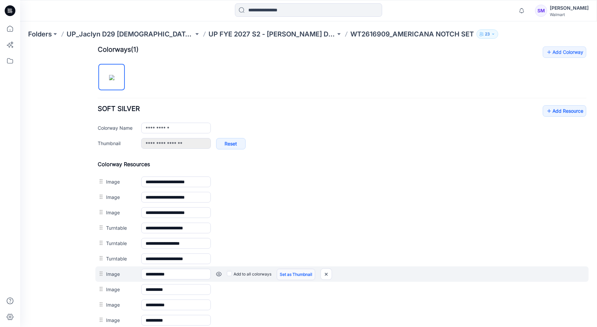
scroll to position [239, 0]
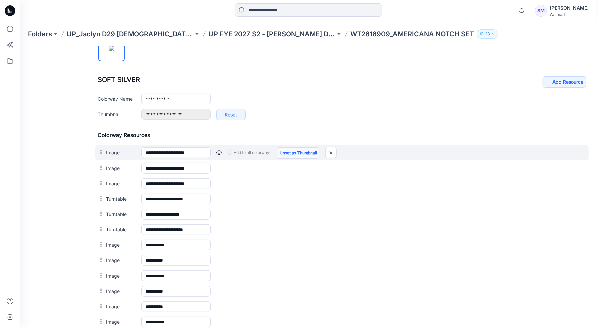
click at [297, 151] on link "Unset as Thumbnail" at bounding box center [298, 152] width 43 height 11
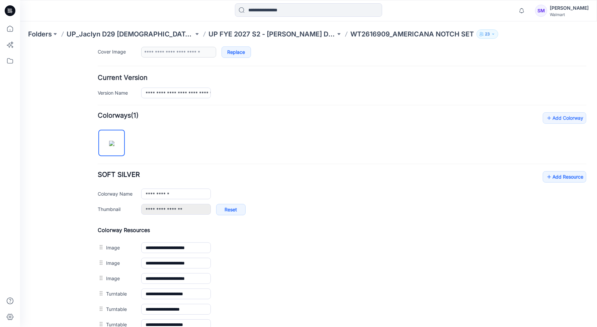
scroll to position [155, 0]
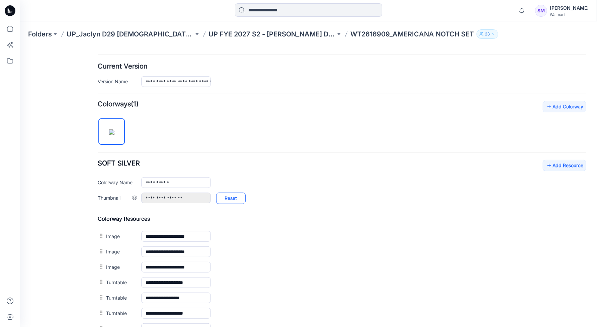
click at [234, 200] on link "Reset" at bounding box center [230, 198] width 29 height 11
click at [231, 197] on link "Reset" at bounding box center [230, 198] width 29 height 11
drag, startPoint x: 315, startPoint y: 185, endPoint x: 298, endPoint y: 196, distance: 20.1
click at [316, 185] on div "**********" at bounding box center [363, 182] width 445 height 11
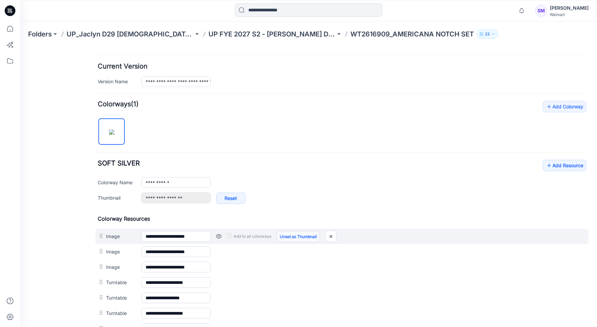
click at [298, 234] on link "Unset as Thumbnail" at bounding box center [298, 236] width 43 height 11
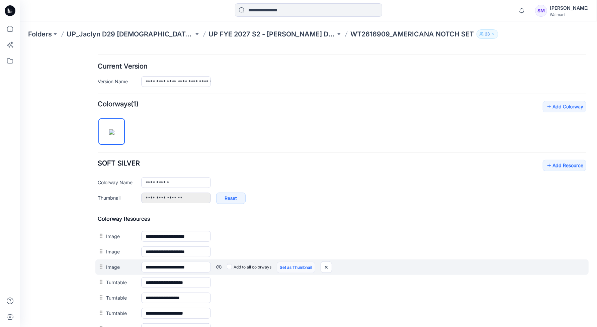
click at [20, 47] on link "Set as Thumbnail" at bounding box center [20, 47] width 0 height 0
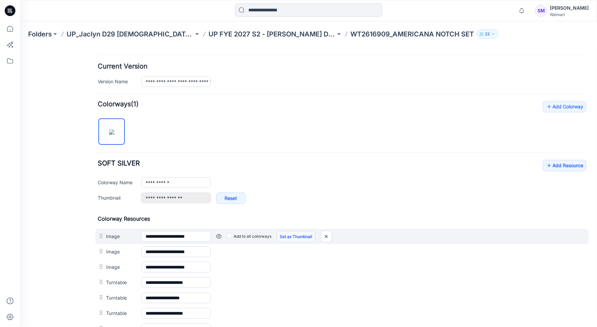
click at [294, 236] on link "Set as Thumbnail" at bounding box center [296, 236] width 39 height 11
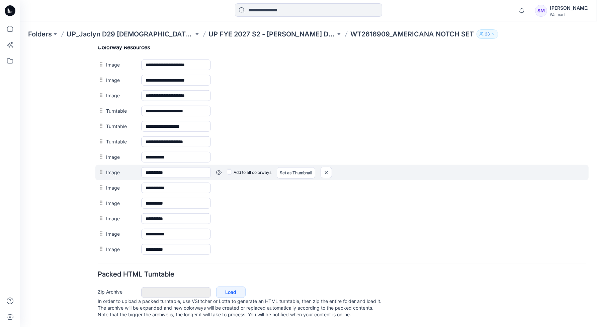
scroll to position [329, 0]
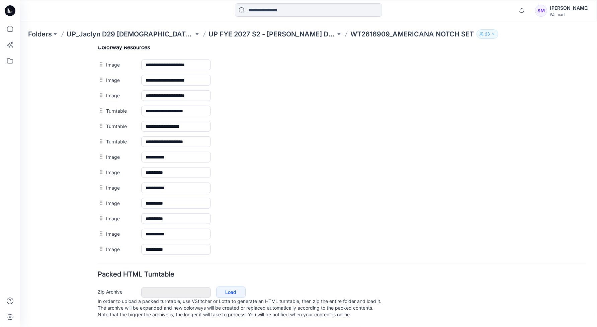
click at [37, 119] on div "General Cover Image Current Version Colorways Packed Turntable" at bounding box center [60, 27] width 54 height 599
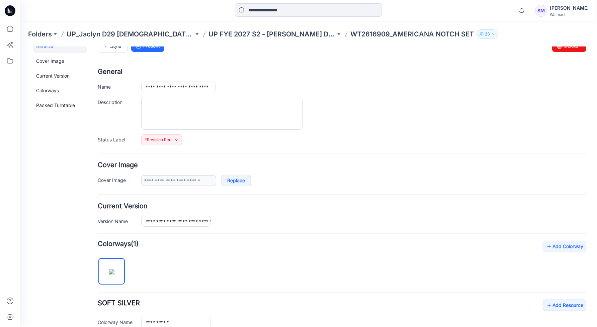
scroll to position [0, 0]
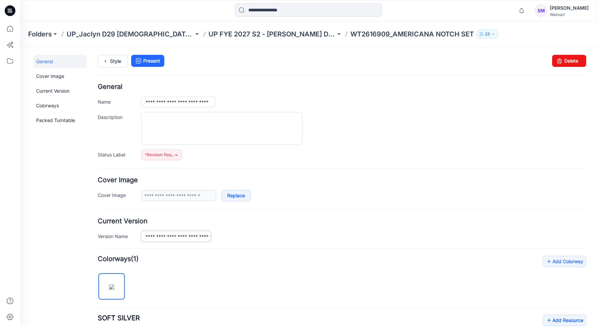
click at [190, 236] on input "**********" at bounding box center [176, 236] width 70 height 11
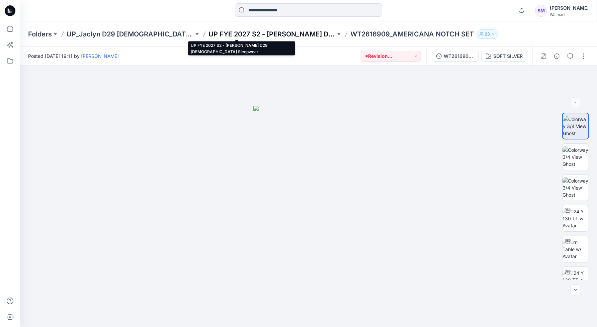
click at [273, 36] on p "UP FYE 2027 S2 - [PERSON_NAME] D29 [DEMOGRAPHIC_DATA] Sleepwear" at bounding box center [272, 33] width 127 height 9
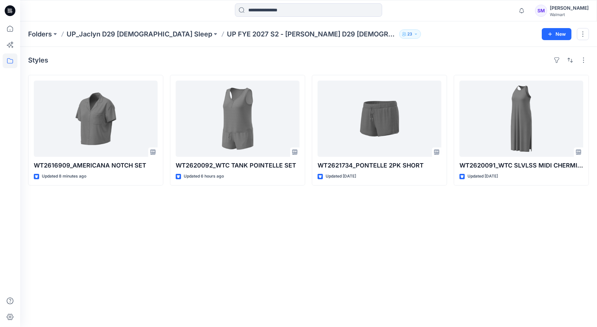
click at [422, 260] on div "Styles WT2616909_AMERICANA NOTCH SET Updated 8 minutes ago WT2620092_WTC TANK P…" at bounding box center [308, 187] width 577 height 281
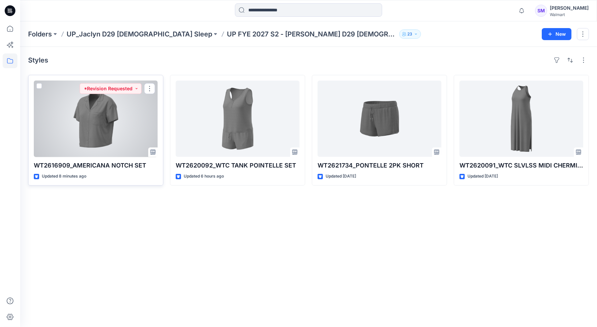
click at [135, 123] on div at bounding box center [96, 119] width 124 height 76
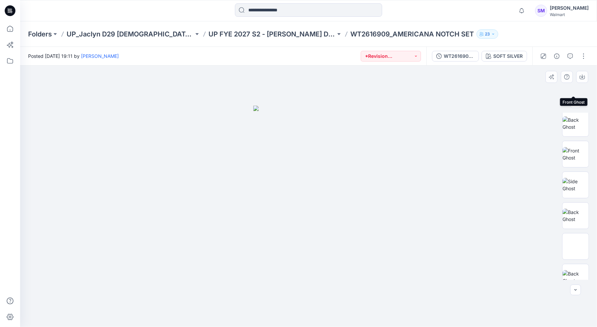
scroll to position [229, 0]
click at [464, 119] on div at bounding box center [308, 197] width 577 height 262
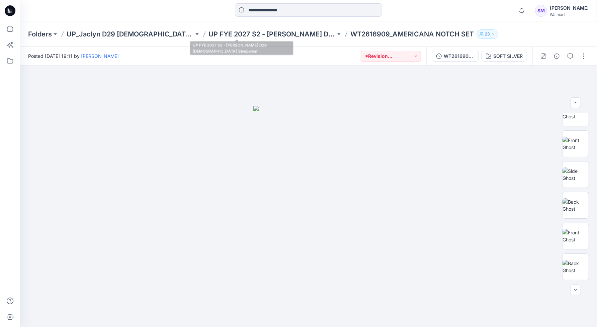
click at [221, 28] on div "Folders UP_Jaclyn D29 [DEMOGRAPHIC_DATA] Sleep UP FYE 2027 S2 - [PERSON_NAME] D…" at bounding box center [308, 33] width 577 height 25
click at [245, 37] on p "UP FYE 2027 S2 - [PERSON_NAME] D29 [DEMOGRAPHIC_DATA] Sleepwear" at bounding box center [272, 33] width 127 height 9
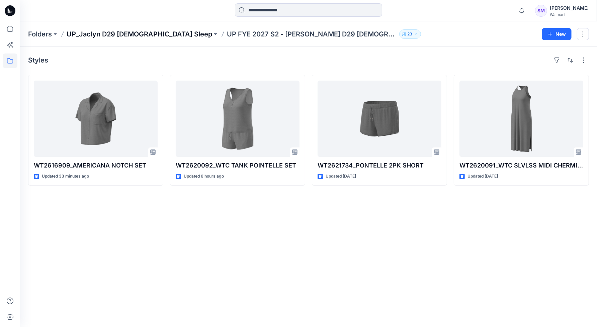
click at [136, 34] on p "UP_Jaclyn D29 [DEMOGRAPHIC_DATA] Sleep" at bounding box center [140, 33] width 146 height 9
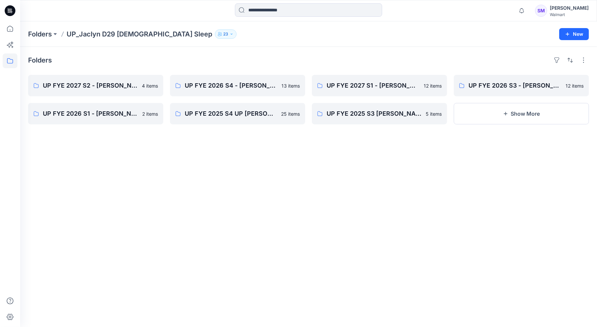
click at [271, 163] on div "Folders UP FYE 2027 S2 - [PERSON_NAME] D29 [DEMOGRAPHIC_DATA] Sleepwear 4 items…" at bounding box center [308, 187] width 577 height 281
click at [243, 88] on p "UP FYE 2026 S4 - [PERSON_NAME] D29 [DEMOGRAPHIC_DATA] Sleepwear" at bounding box center [237, 85] width 104 height 9
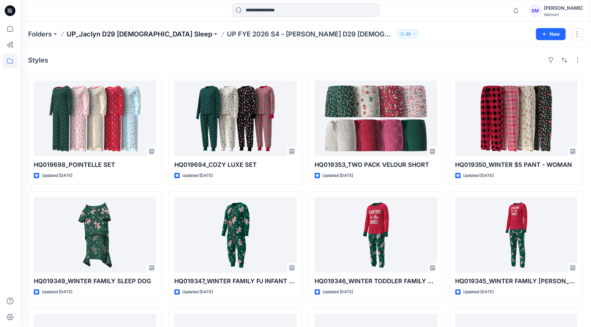
click at [107, 31] on p "UP_Jaclyn D29 [DEMOGRAPHIC_DATA] Sleep" at bounding box center [140, 33] width 146 height 9
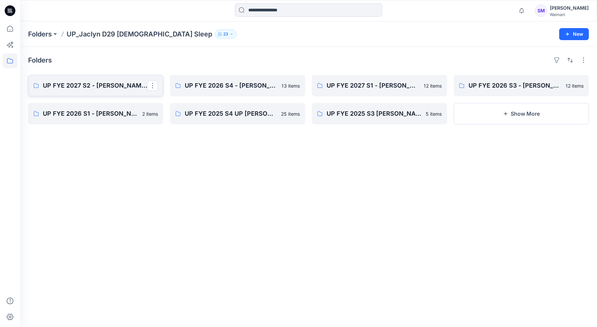
click at [91, 90] on p "UP FYE 2027 S2 - [PERSON_NAME] D29 [DEMOGRAPHIC_DATA] Sleepwear" at bounding box center [95, 85] width 104 height 9
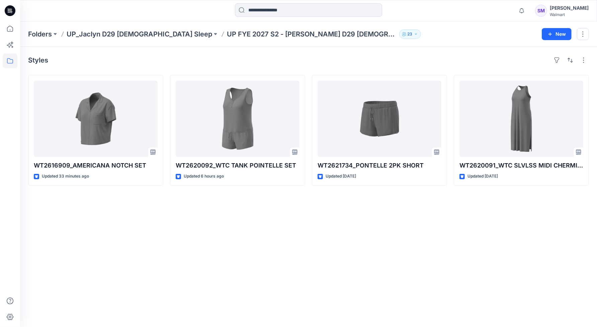
click at [240, 252] on div "Styles WT2616909_AMERICANA NOTCH SET Updated 33 minutes ago WT2620092_WTC TANK …" at bounding box center [308, 187] width 577 height 281
